Goal: Navigation & Orientation: Find specific page/section

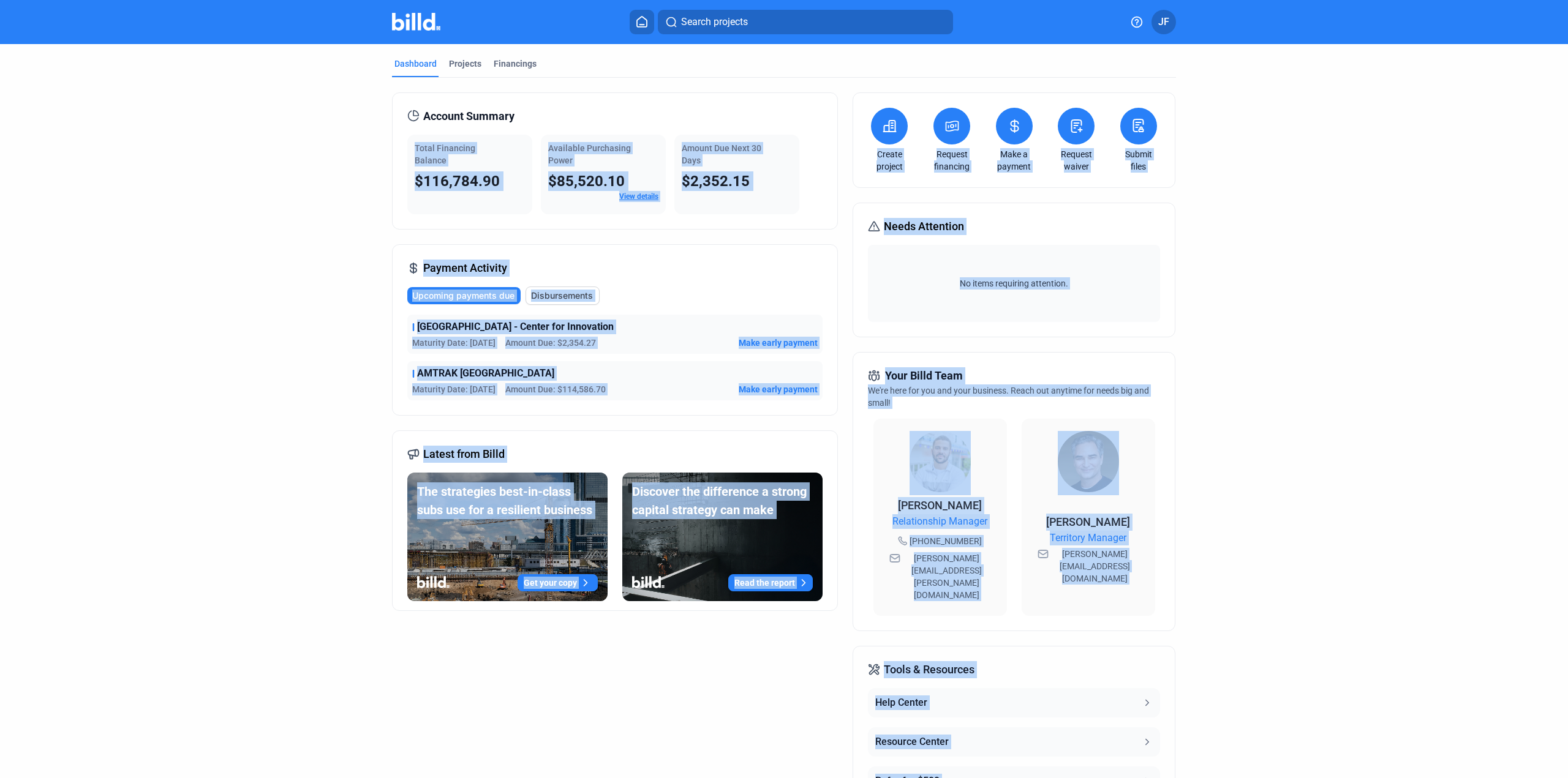
click at [714, 102] on div "Account Summary Total Financing Balance $116,784.90 Available Purchasing Power …" at bounding box center [615, 161] width 446 height 137
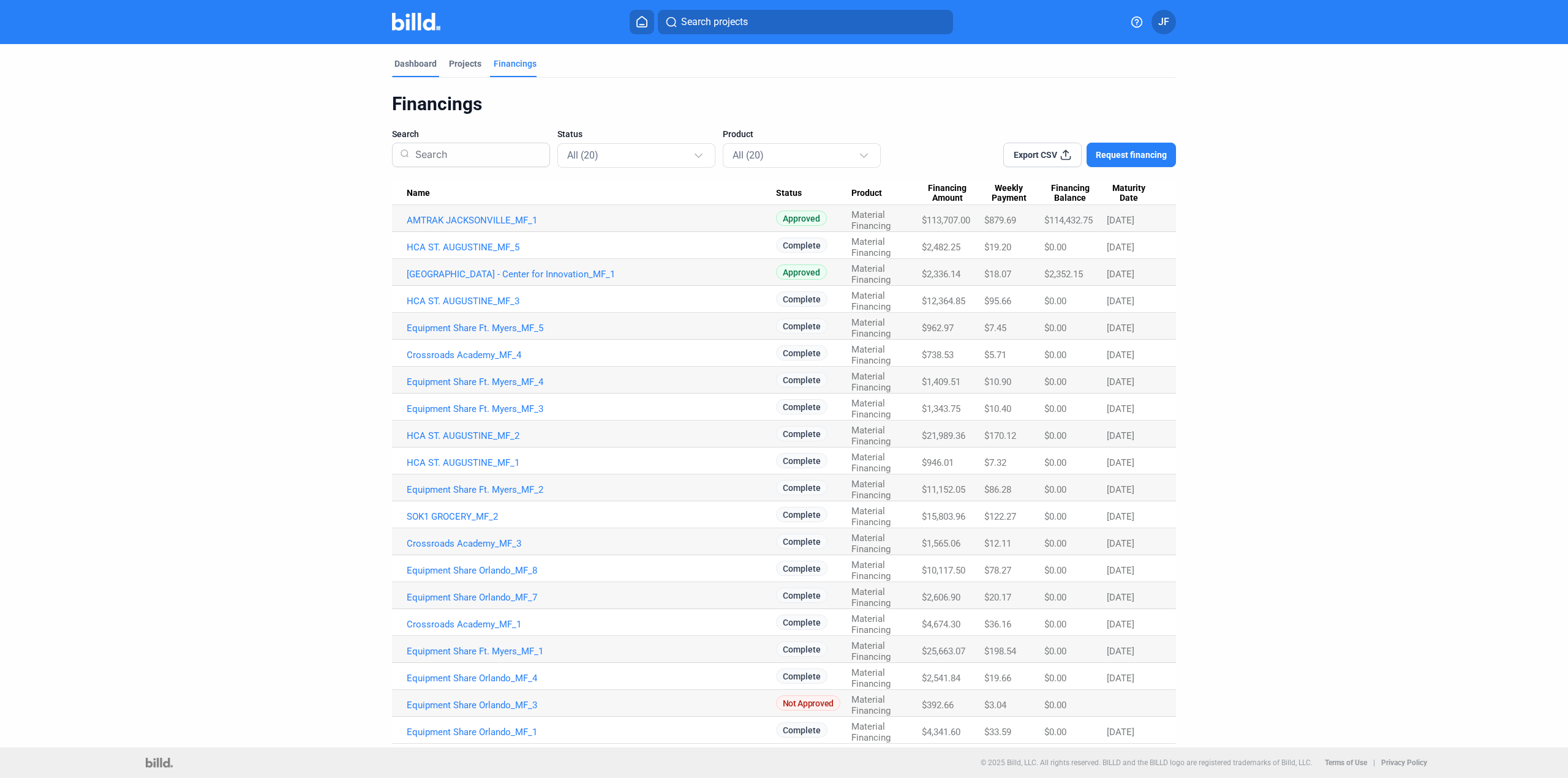
click at [409, 59] on div "Dashboard" at bounding box center [415, 63] width 42 height 12
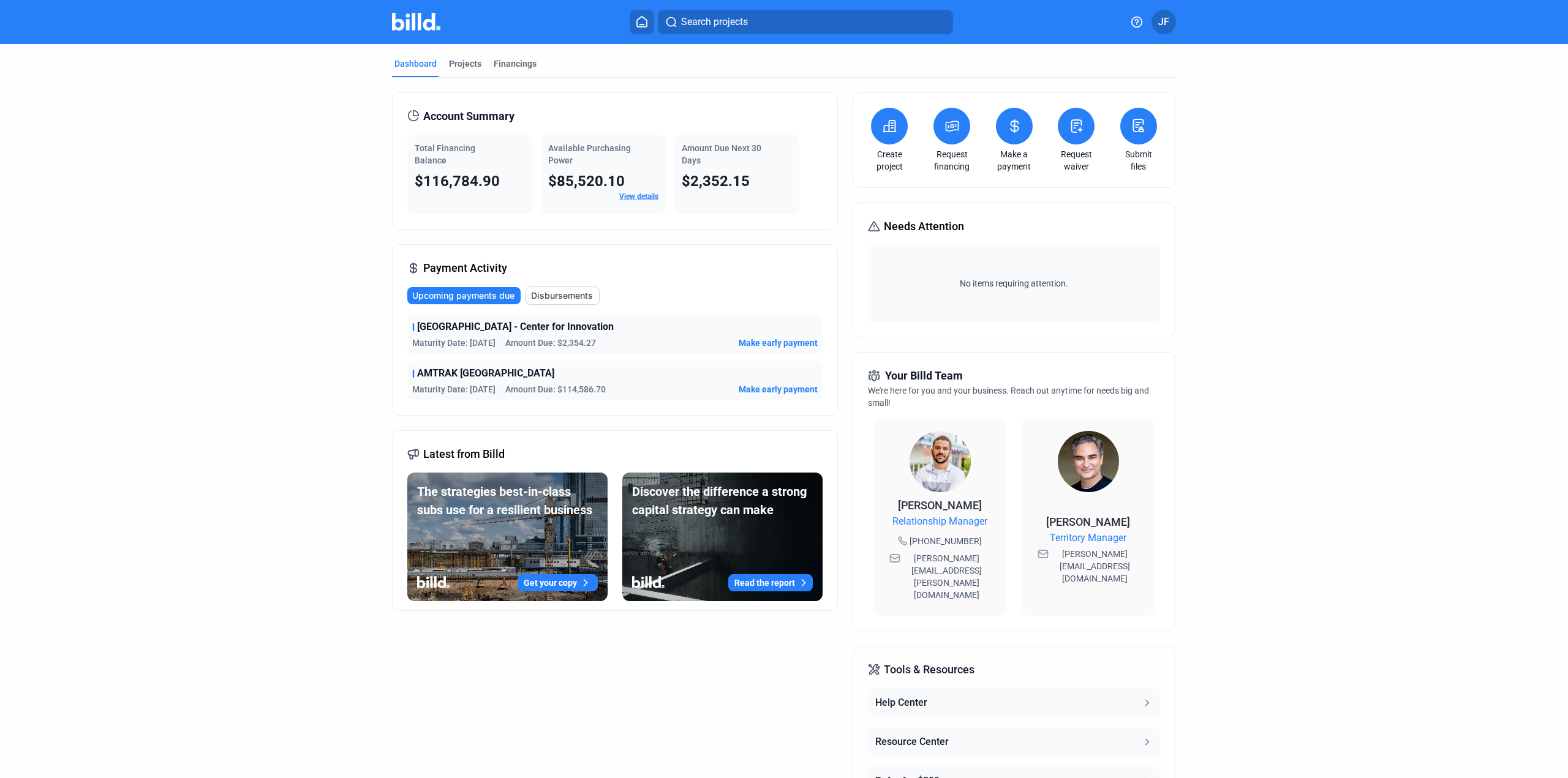
click at [941, 453] on img at bounding box center [939, 461] width 61 height 61
